Goal: Use online tool/utility: Utilize a website feature to perform a specific function

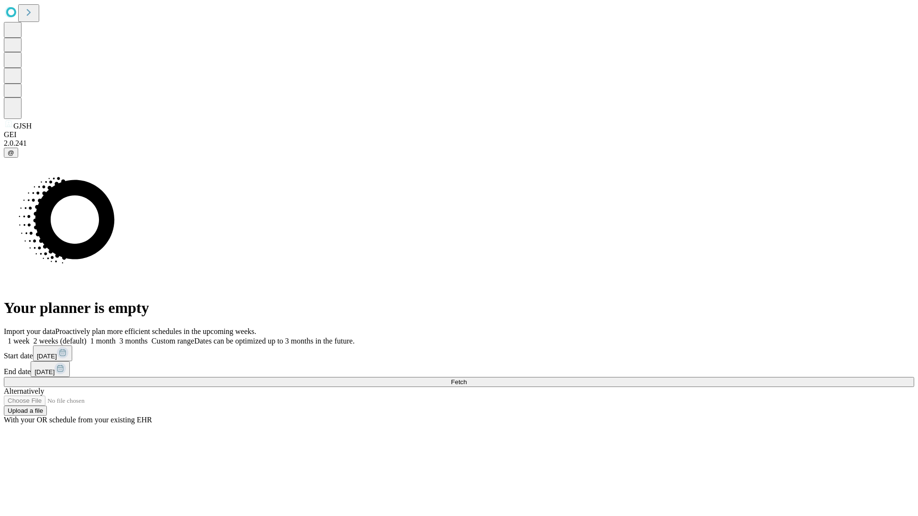
click at [466, 378] on span "Fetch" at bounding box center [459, 381] width 16 height 7
